Goal: Information Seeking & Learning: Learn about a topic

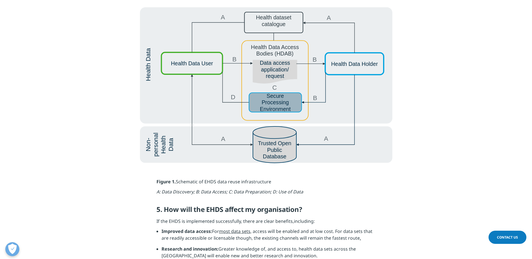
scroll to position [1037, 0]
drag, startPoint x: 296, startPoint y: 140, endPoint x: 476, endPoint y: 96, distance: 184.9
drag, startPoint x: 476, startPoint y: 96, endPoint x: 382, endPoint y: 87, distance: 94.9
drag, startPoint x: 375, startPoint y: 131, endPoint x: 374, endPoint y: 107, distance: 24.1
click at [391, 112] on img at bounding box center [266, 86] width 252 height 156
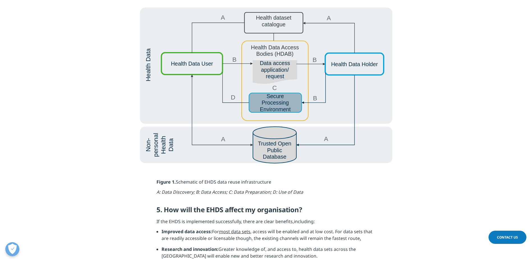
drag, startPoint x: 389, startPoint y: 110, endPoint x: 385, endPoint y: 110, distance: 4.2
click at [388, 110] on img at bounding box center [266, 86] width 252 height 156
click at [385, 109] on img at bounding box center [266, 86] width 252 height 156
click at [384, 108] on img at bounding box center [266, 86] width 252 height 156
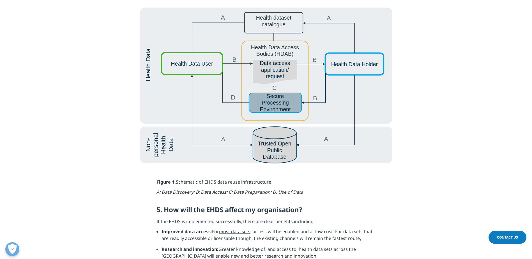
click at [383, 108] on img at bounding box center [266, 86] width 252 height 156
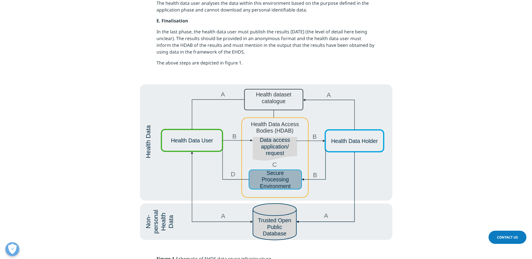
scroll to position [981, 0]
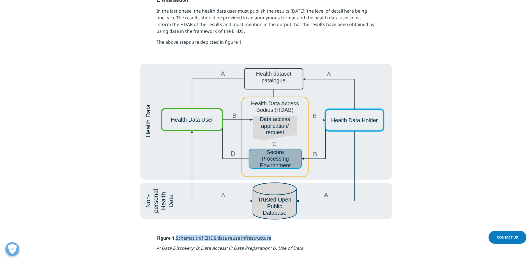
drag, startPoint x: 177, startPoint y: 231, endPoint x: 270, endPoint y: 235, distance: 92.3
click at [275, 236] on p "Figure 1. Schematic of EHDS data reuse infrastructure" at bounding box center [265, 240] width 219 height 10
drag, startPoint x: 270, startPoint y: 235, endPoint x: 251, endPoint y: 232, distance: 19.0
copy p "Schematic of EHDS data reuse infrastructure"
